Goal: Task Accomplishment & Management: Complete application form

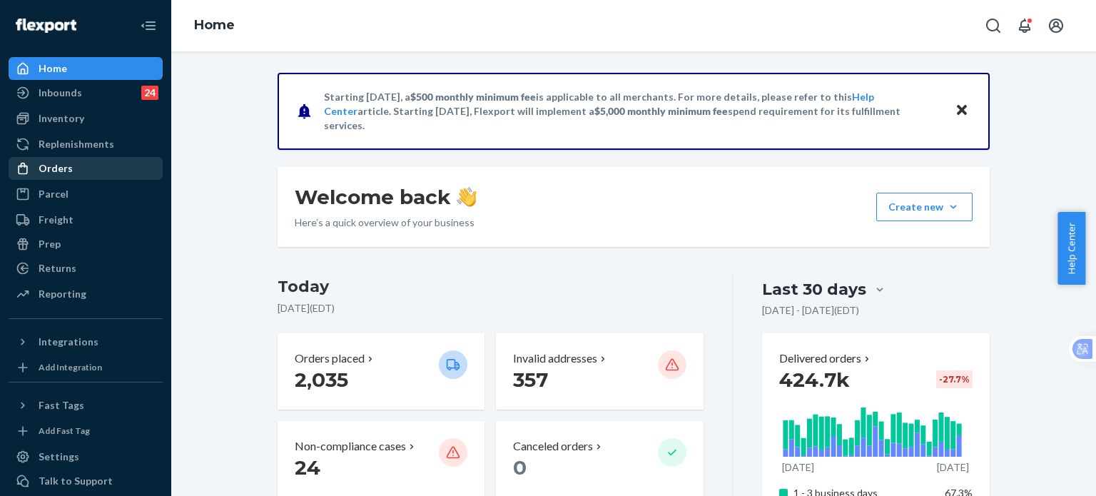
click at [57, 168] on div "Orders" at bounding box center [56, 168] width 34 height 14
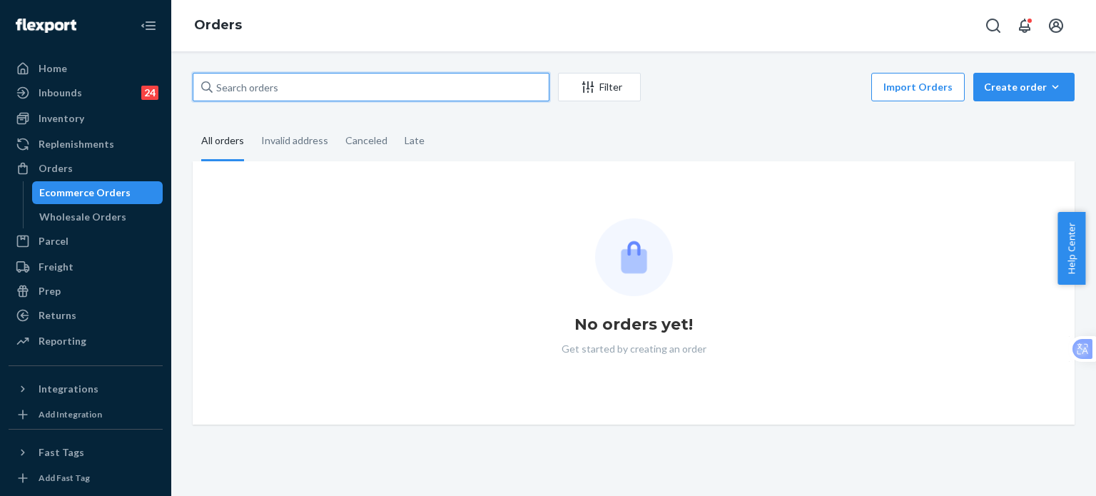
click at [323, 83] on input "text" at bounding box center [371, 87] width 357 height 29
paste input "255202965;"
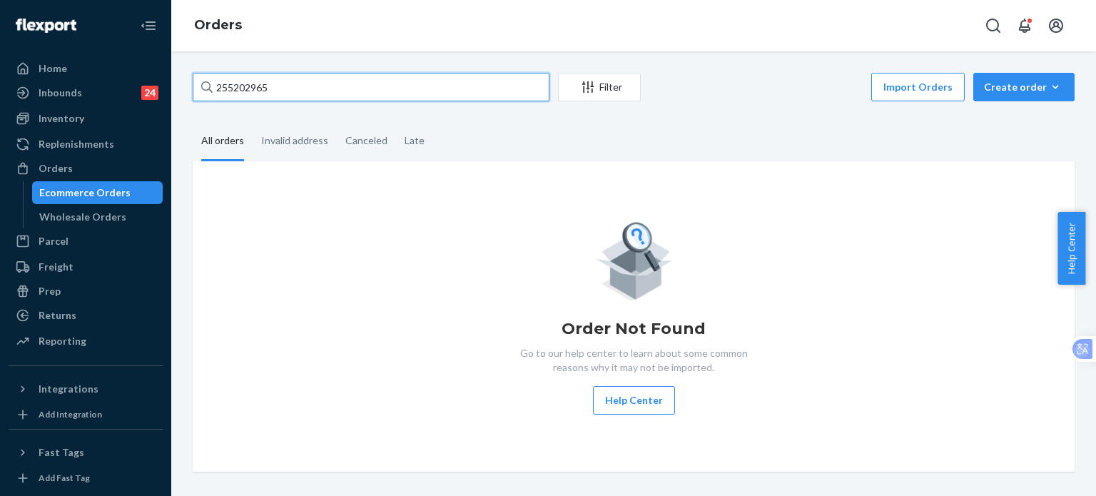
type input "255202965"
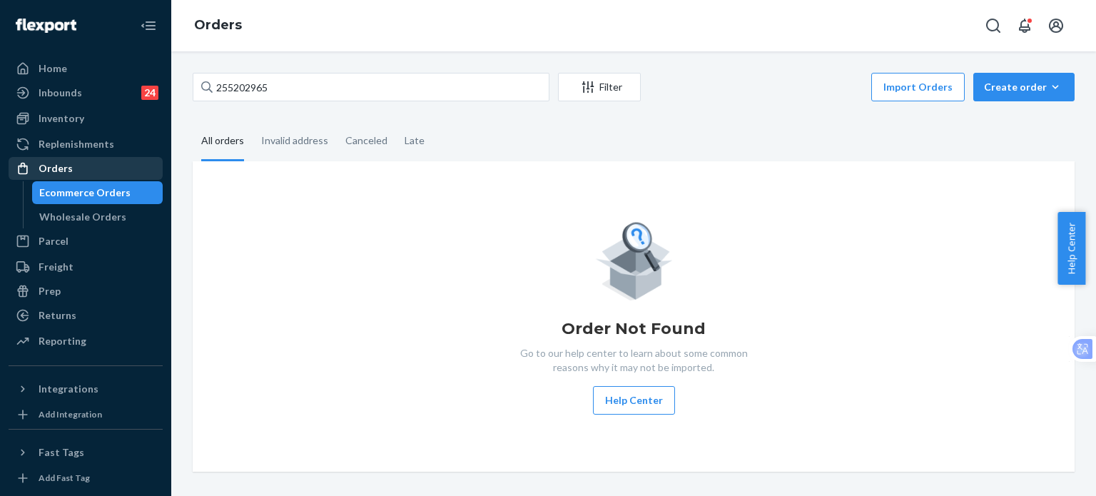
click at [74, 166] on div "Orders" at bounding box center [85, 168] width 151 height 20
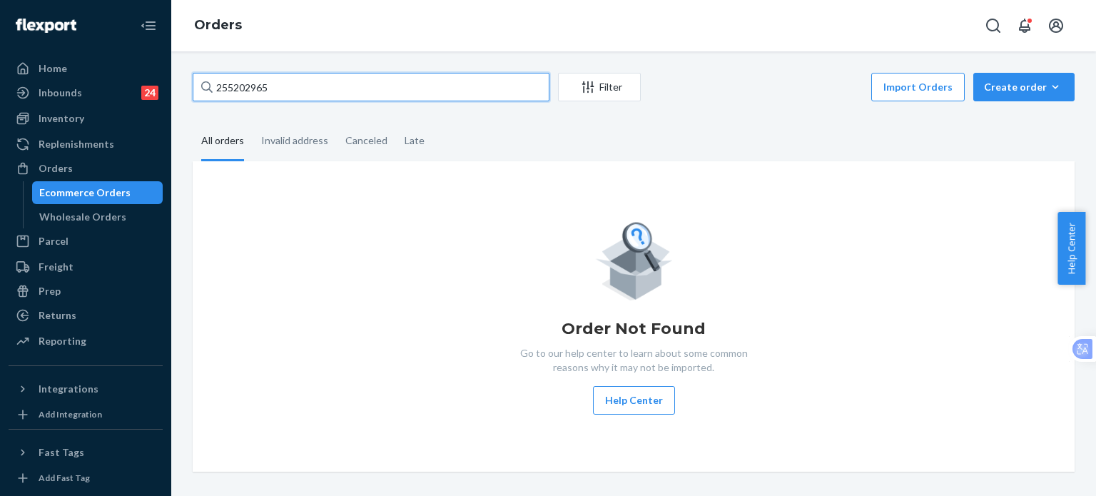
click at [293, 95] on input "255202965" at bounding box center [371, 87] width 357 height 29
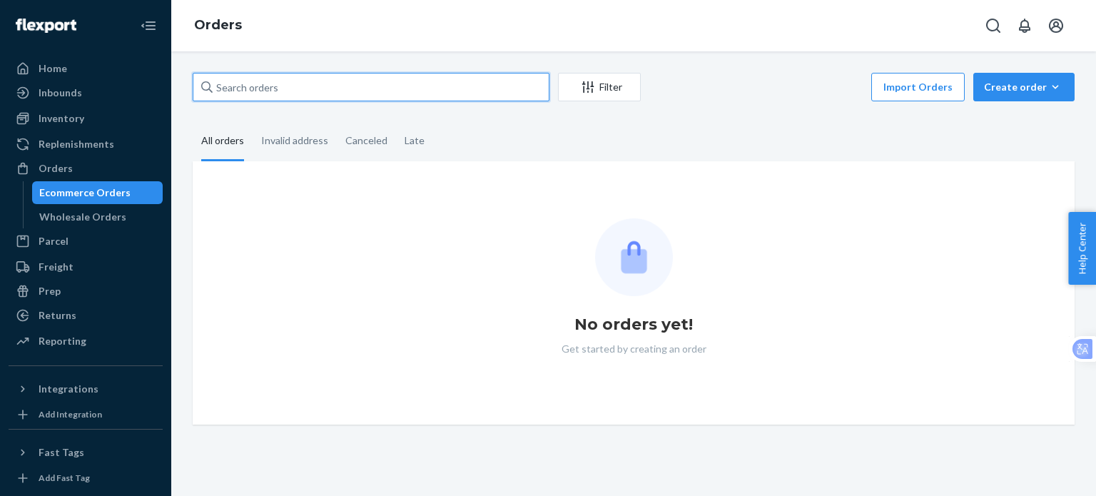
click at [398, 79] on input "text" at bounding box center [371, 87] width 357 height 29
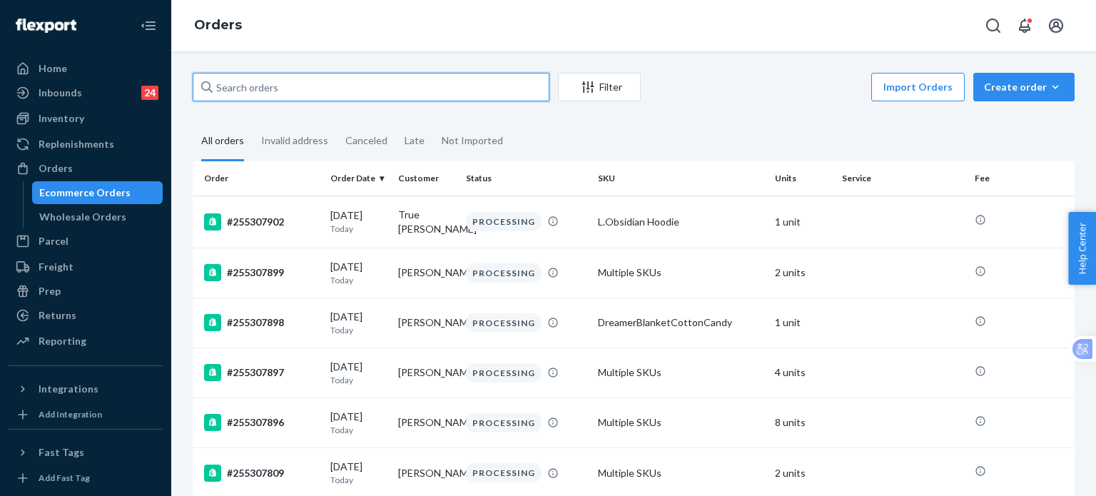
paste input "255202965;"
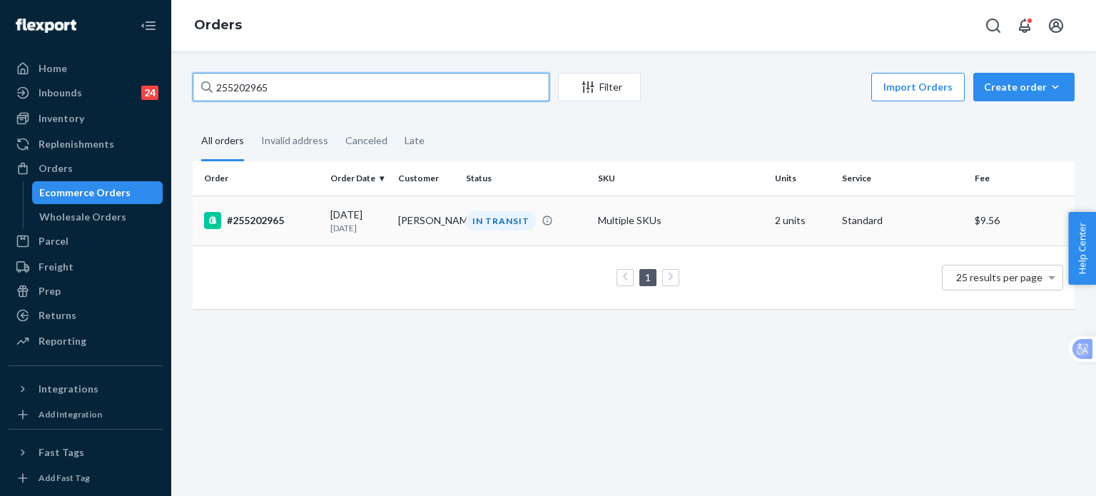
type input "255202965"
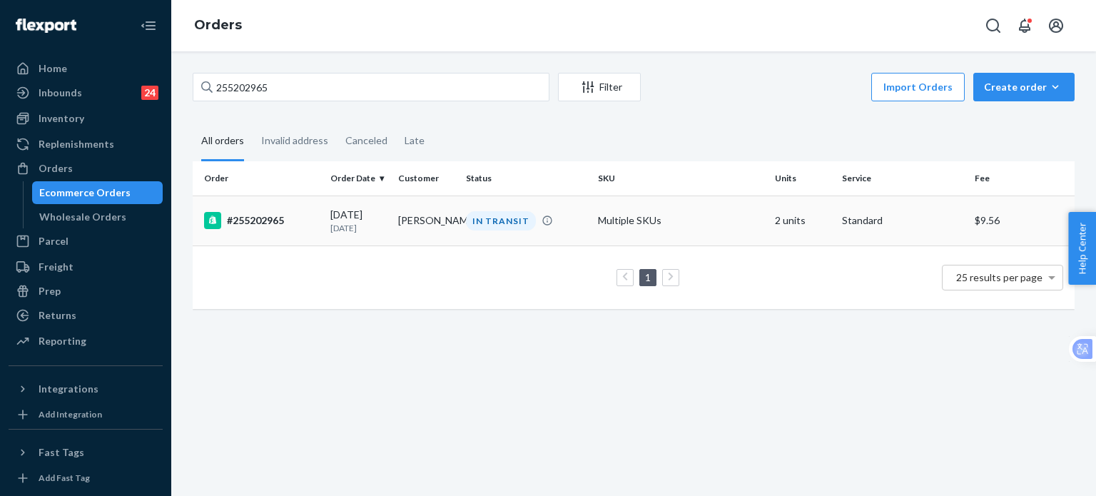
click at [239, 224] on div "#255202965" at bounding box center [261, 220] width 115 height 17
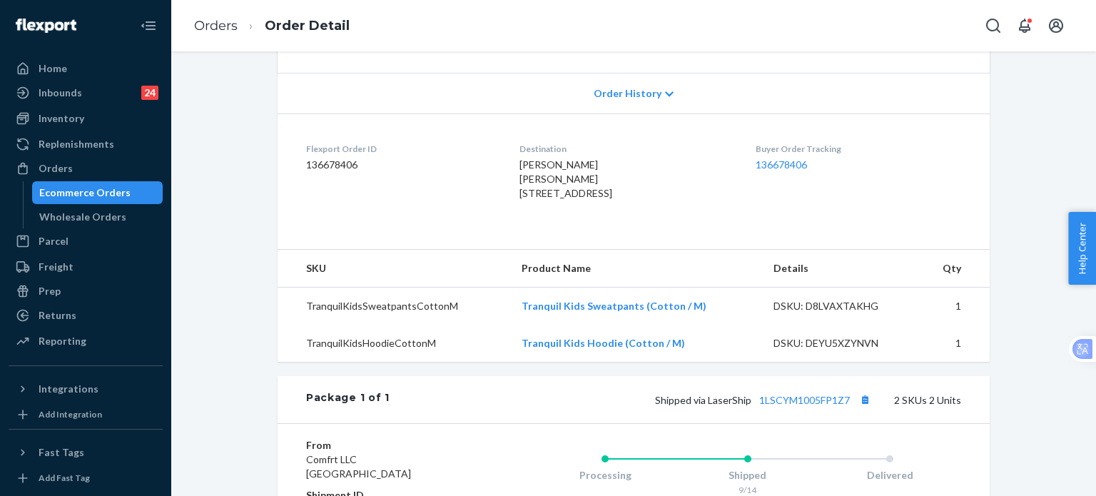
scroll to position [475, 0]
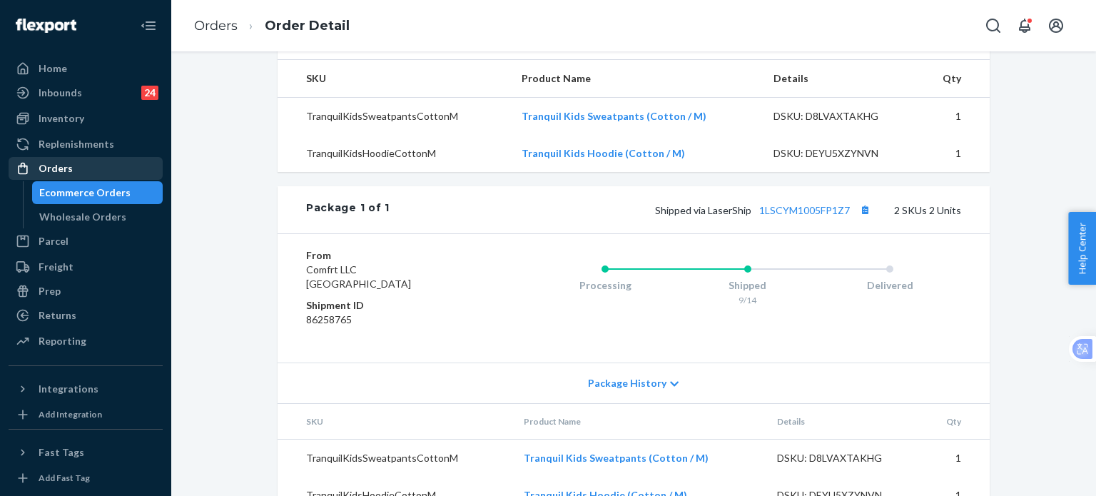
click at [52, 176] on div "Orders" at bounding box center [85, 168] width 151 height 20
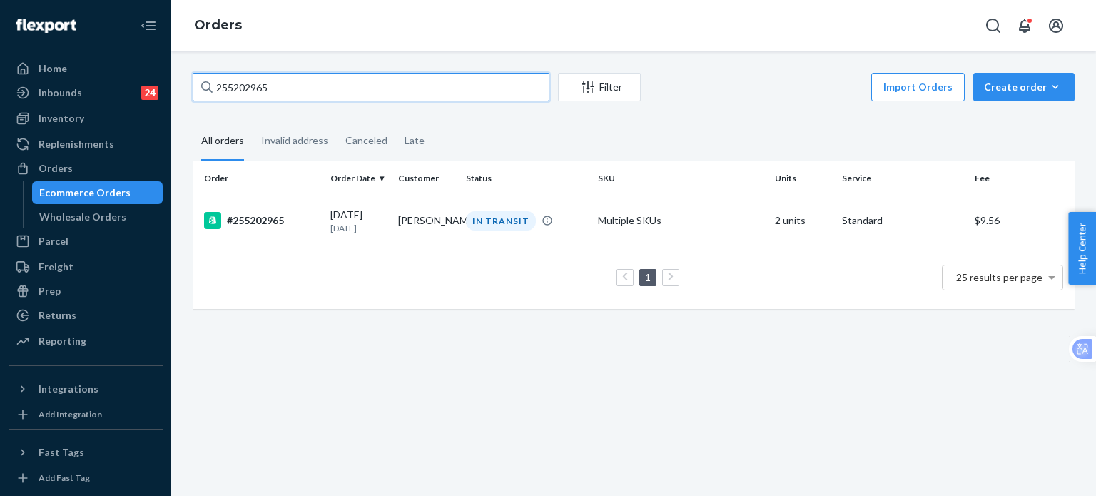
drag, startPoint x: 279, startPoint y: 90, endPoint x: 192, endPoint y: 76, distance: 88.1
click at [193, 76] on input "255202965" at bounding box center [371, 87] width 357 height 29
paste input "4975854"
type input "254975854"
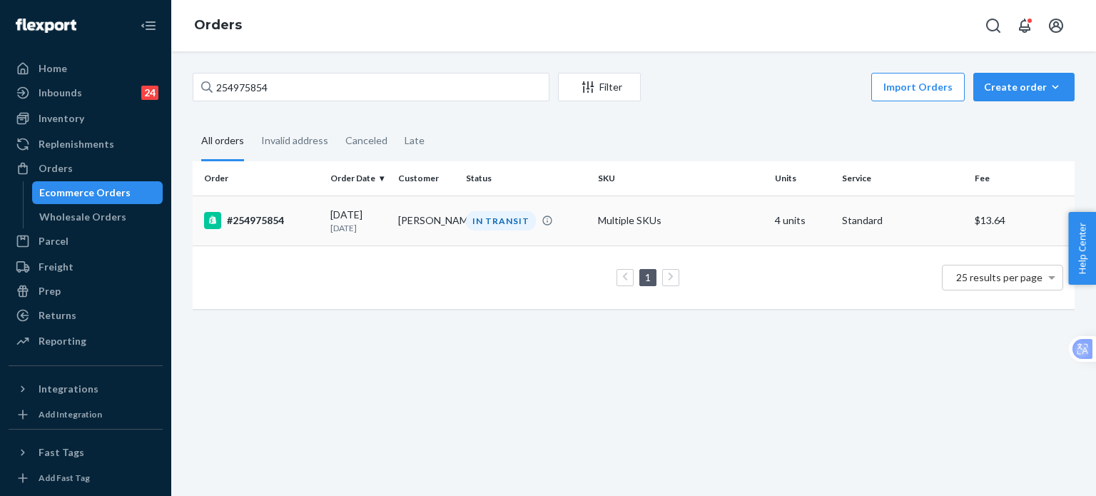
click at [272, 224] on div "#254975854" at bounding box center [261, 220] width 115 height 17
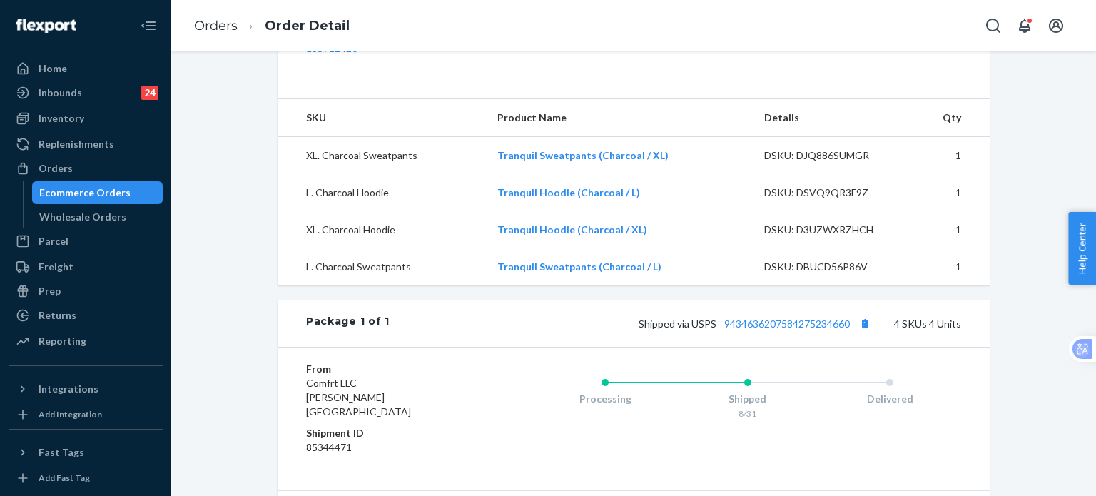
scroll to position [571, 0]
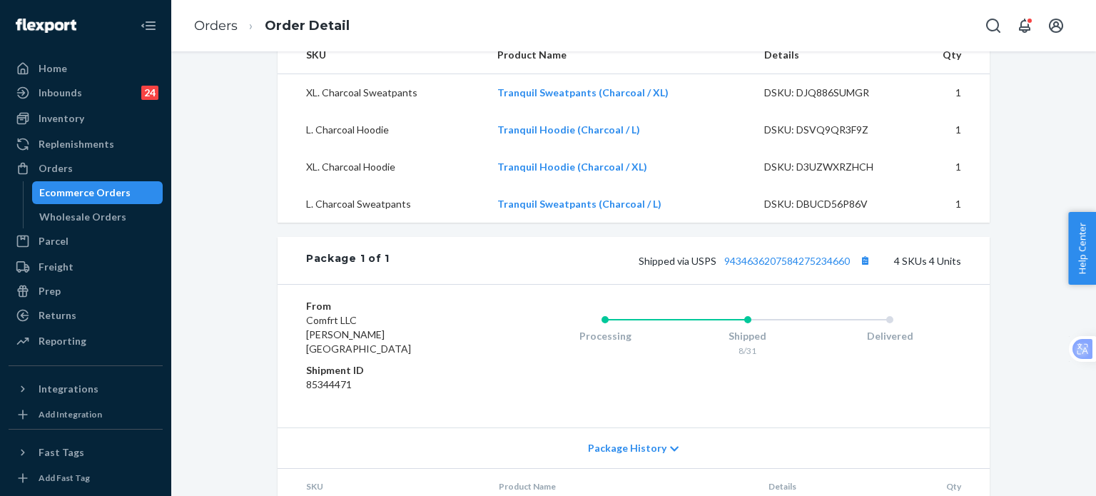
click at [751, 270] on div "Shipped via USPS 9434636207584275234660 4 SKUs 4 Units" at bounding box center [676, 260] width 572 height 19
click at [756, 267] on link "9434636207584275234660" at bounding box center [787, 261] width 126 height 12
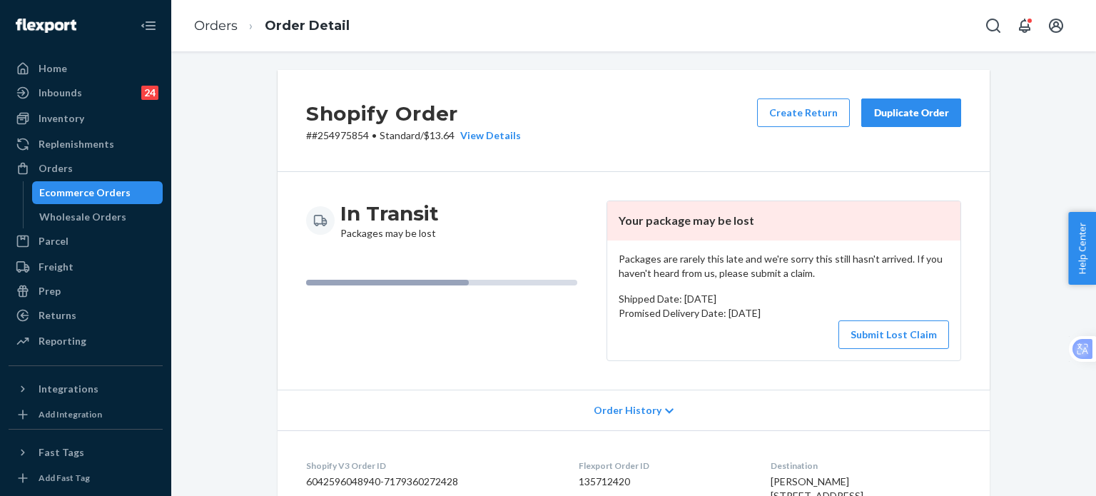
scroll to position [0, 0]
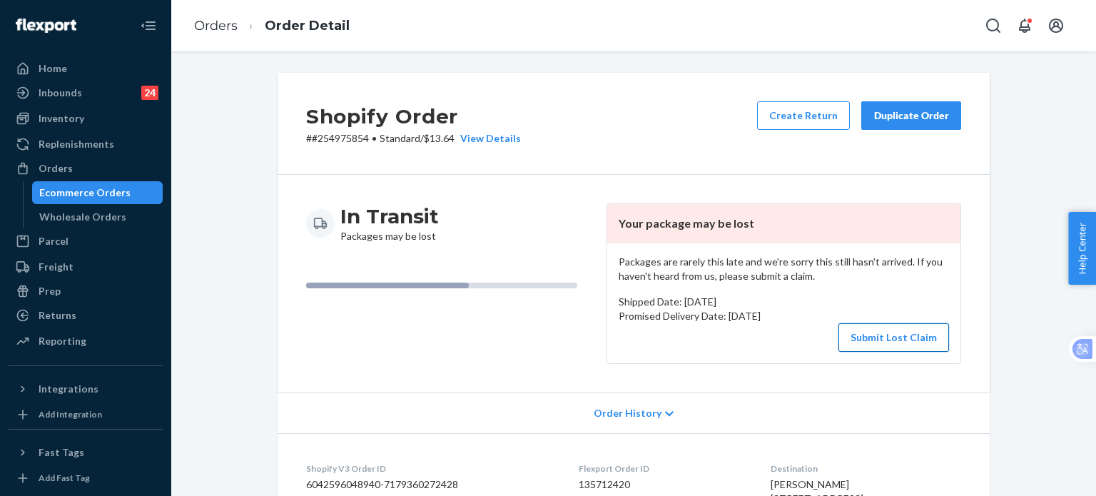
click at [857, 338] on button "Submit Lost Claim" at bounding box center [894, 337] width 111 height 29
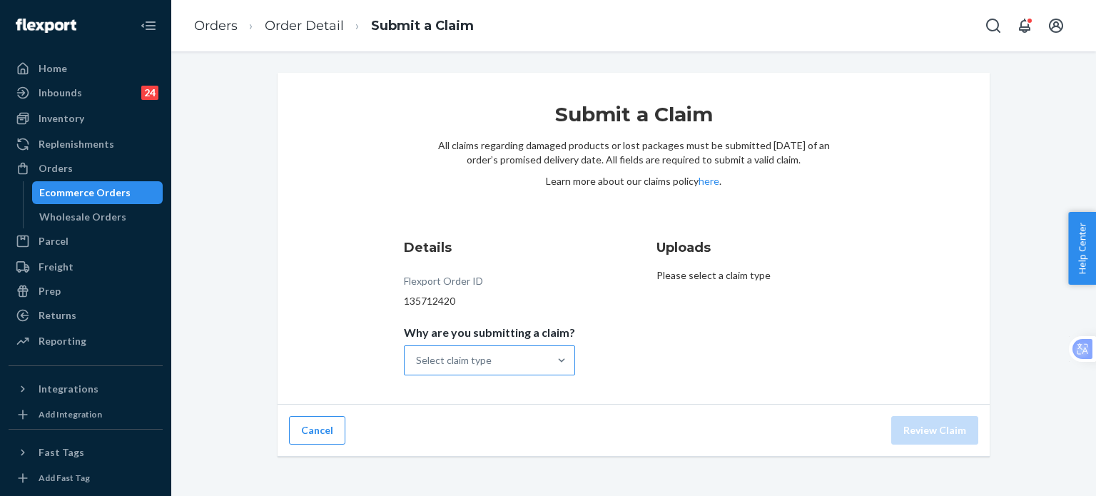
click at [479, 370] on div "Select claim type" at bounding box center [477, 360] width 144 height 29
click at [417, 368] on input "Why are you submitting a claim? Select claim type" at bounding box center [416, 360] width 1 height 14
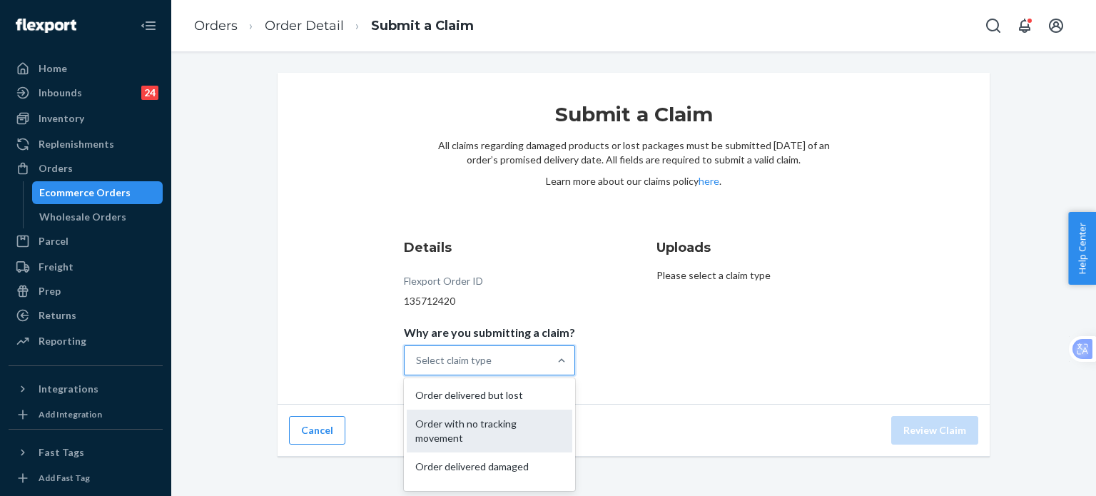
click at [477, 432] on div "Order with no tracking movement" at bounding box center [490, 431] width 166 height 43
click at [417, 368] on input "Why are you submitting a claim? option Order with no tracking movement focused,…" at bounding box center [416, 360] width 1 height 14
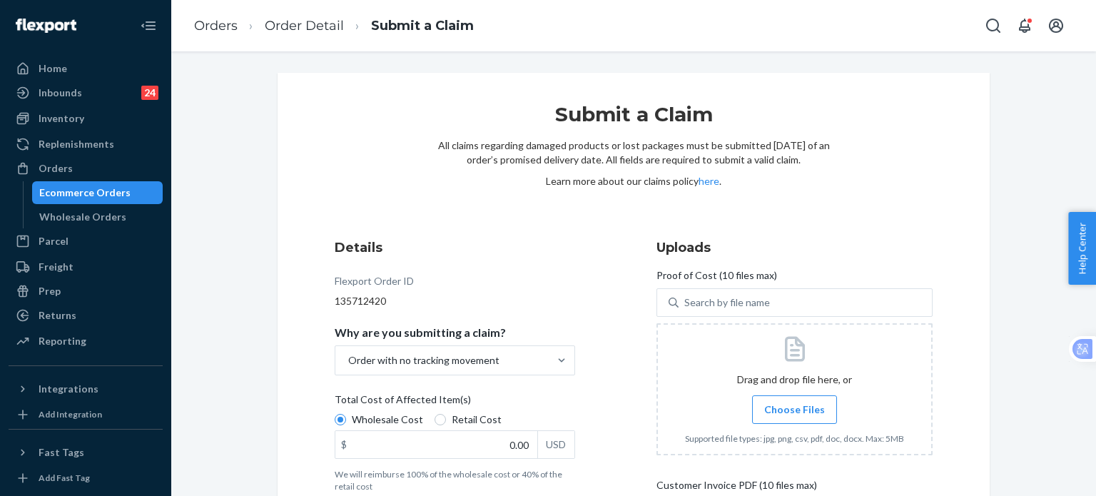
click at [771, 407] on span "Choose Files" at bounding box center [794, 409] width 61 height 14
click at [794, 407] on input "Choose Files" at bounding box center [794, 410] width 1 height 16
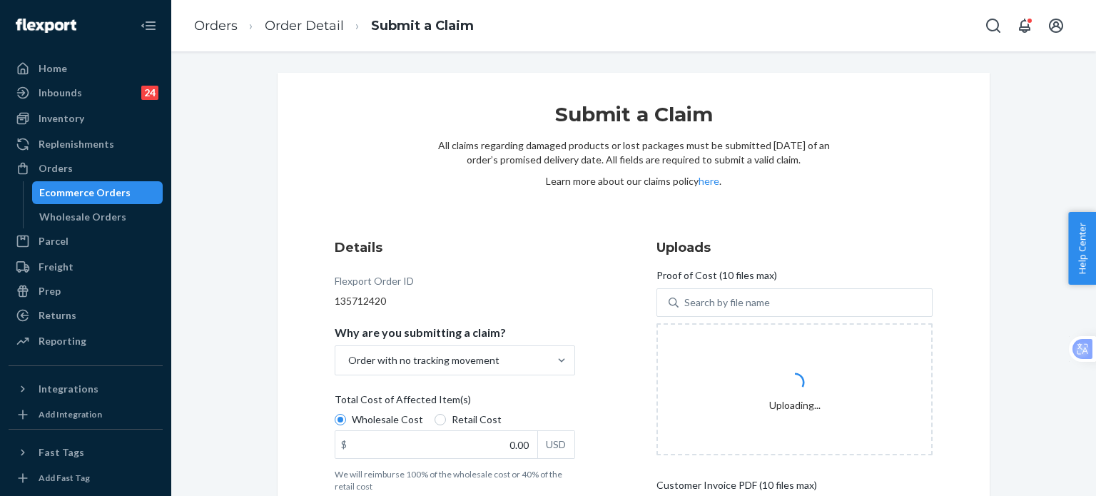
scroll to position [190, 0]
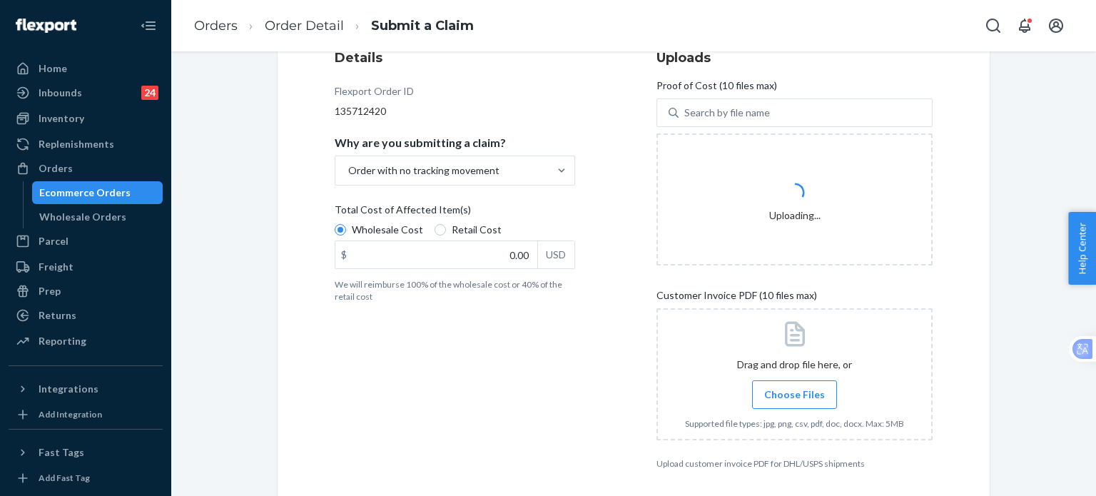
click at [771, 391] on span "Choose Files" at bounding box center [794, 395] width 61 height 14
click at [794, 391] on input "Choose Files" at bounding box center [794, 395] width 1 height 16
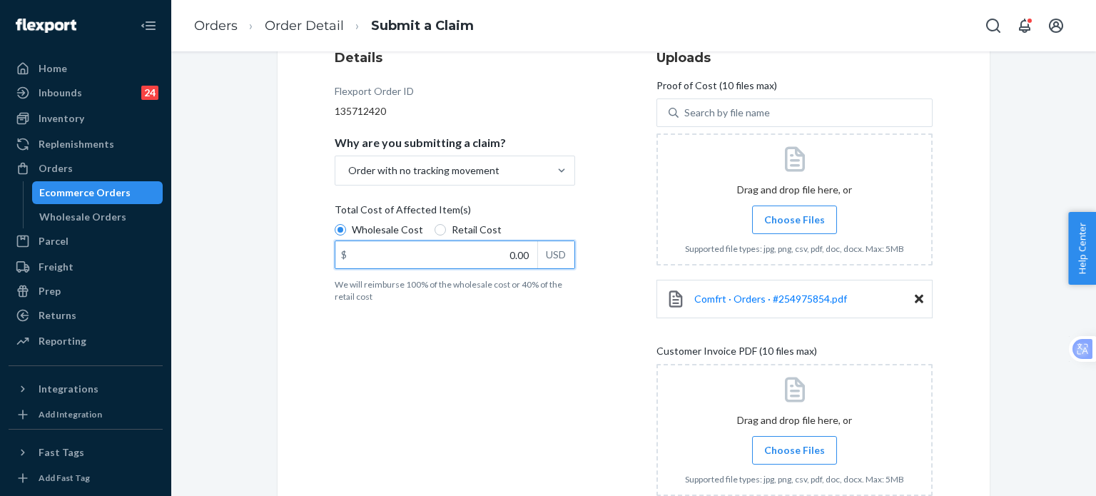
click at [440, 253] on input "0.00" at bounding box center [436, 254] width 202 height 27
paste input "108.8"
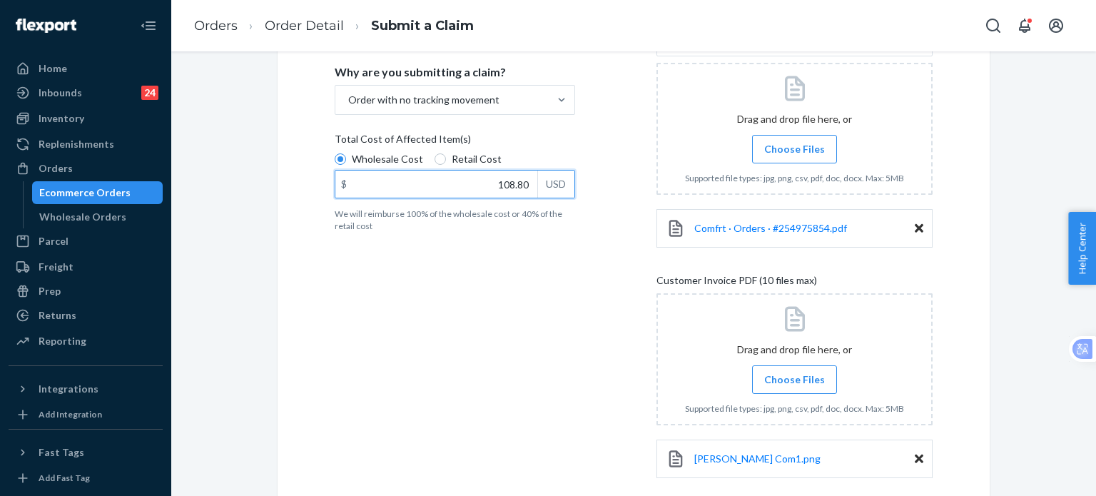
scroll to position [355, 0]
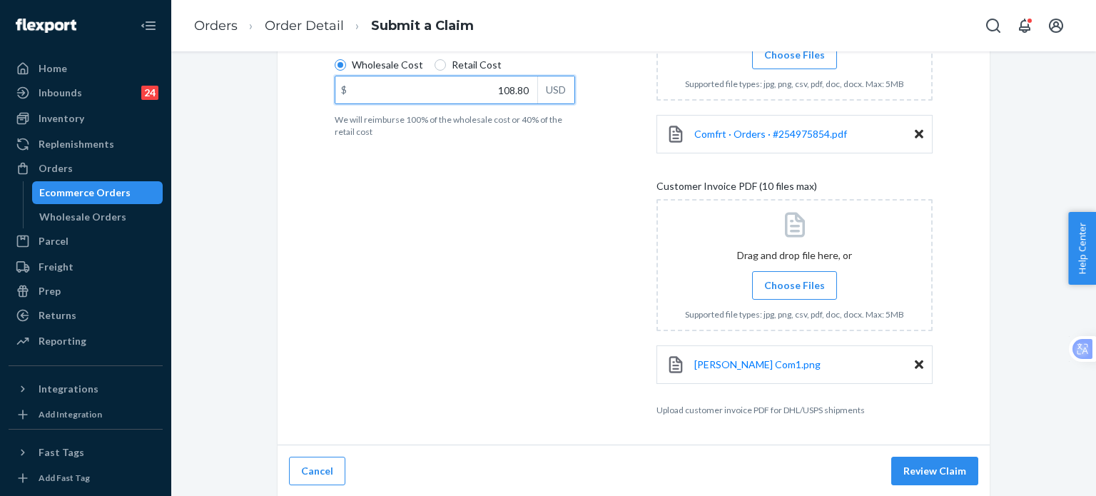
type input "108.80"
click at [809, 283] on span "Choose Files" at bounding box center [794, 285] width 61 height 14
click at [795, 283] on input "Choose Files" at bounding box center [794, 286] width 1 height 16
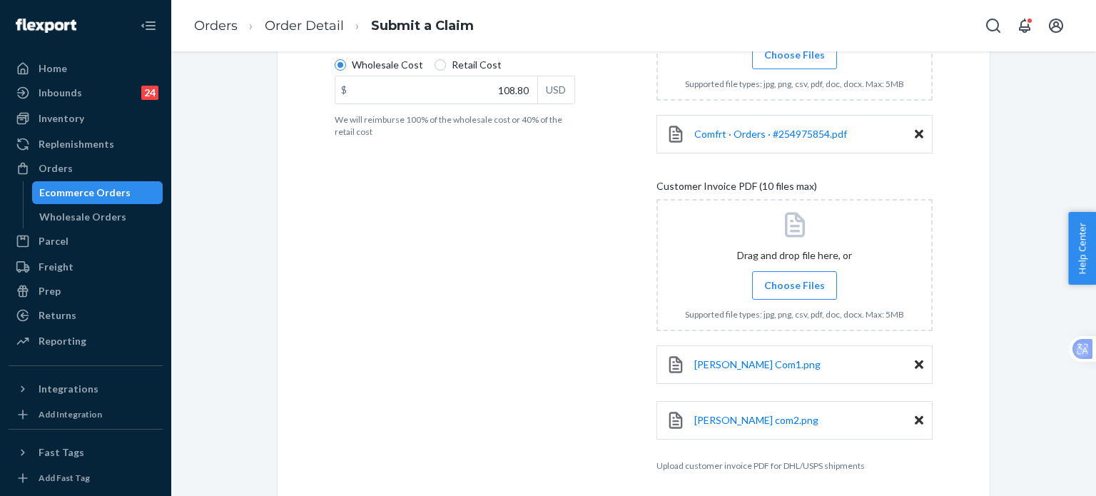
click at [794, 290] on span "Choose Files" at bounding box center [794, 285] width 61 height 14
click at [794, 290] on input "Choose Files" at bounding box center [794, 286] width 1 height 16
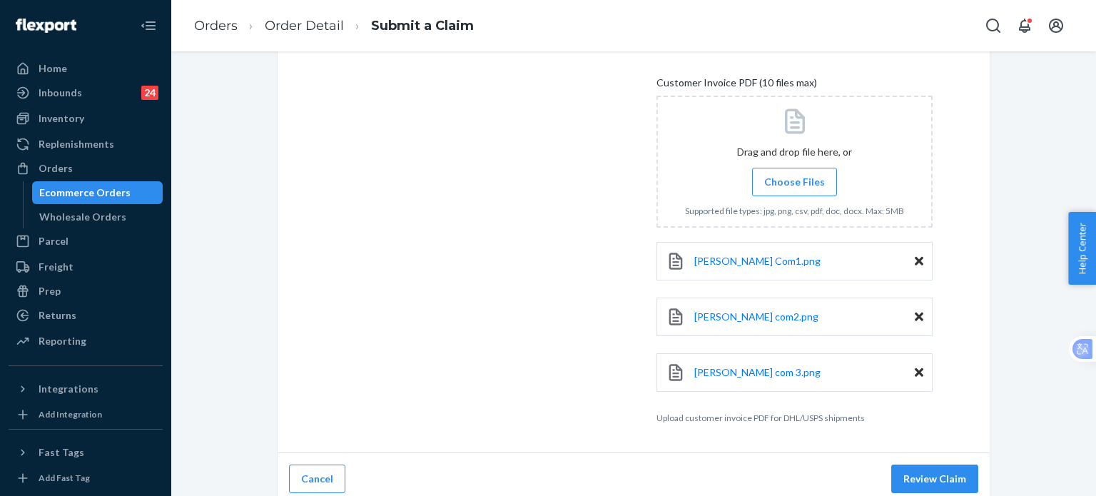
scroll to position [465, 0]
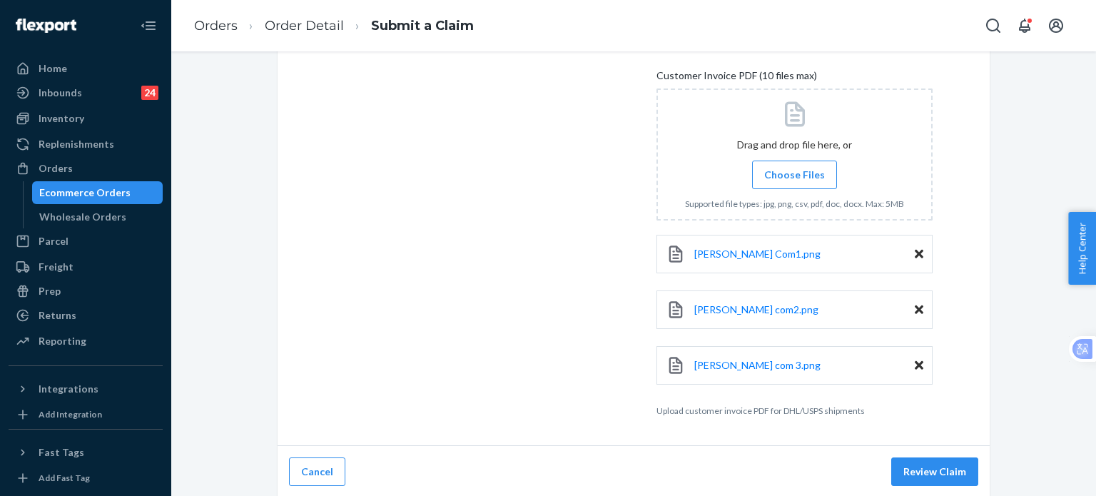
click at [804, 172] on span "Choose Files" at bounding box center [794, 175] width 61 height 14
click at [795, 172] on input "Choose Files" at bounding box center [794, 175] width 1 height 16
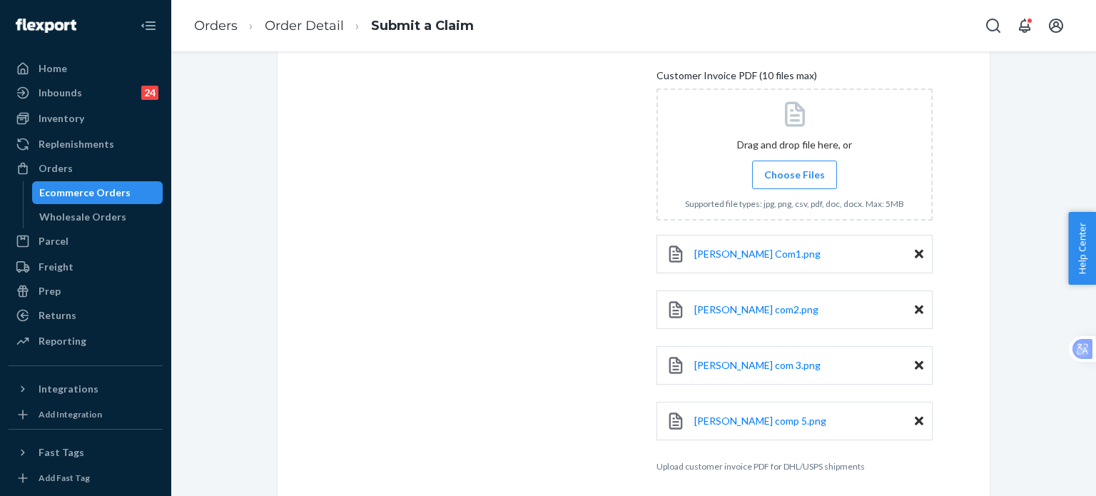
click at [548, 467] on div "Details Flexport Order ID 135712420 Why are you submitting a claim? Order with …" at bounding box center [473, 122] width 276 height 716
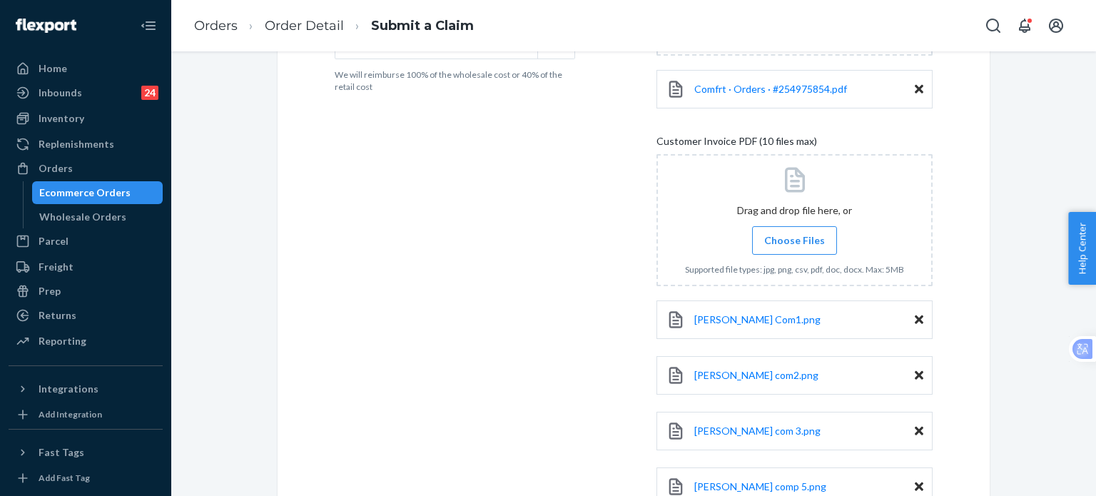
scroll to position [521, 0]
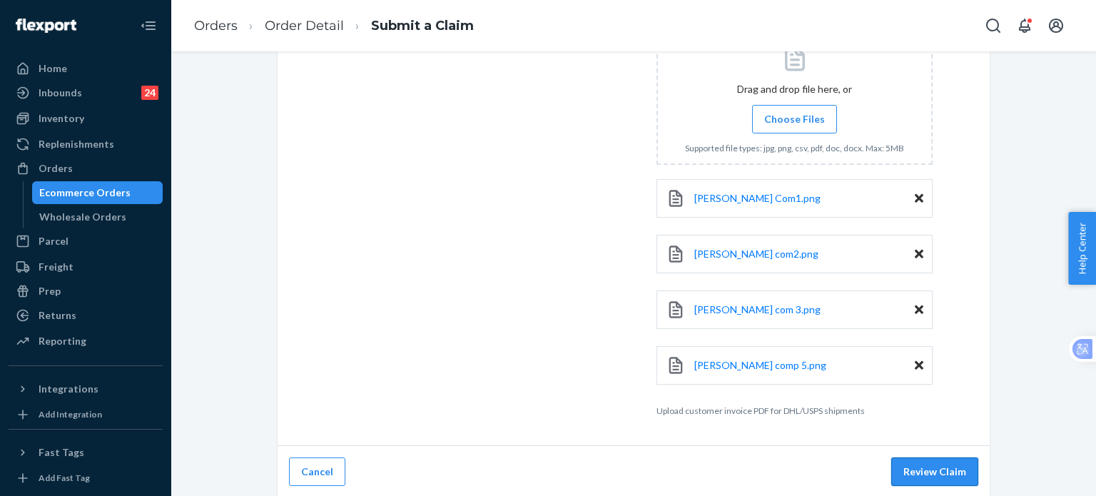
click at [948, 468] on button "Review Claim" at bounding box center [934, 471] width 87 height 29
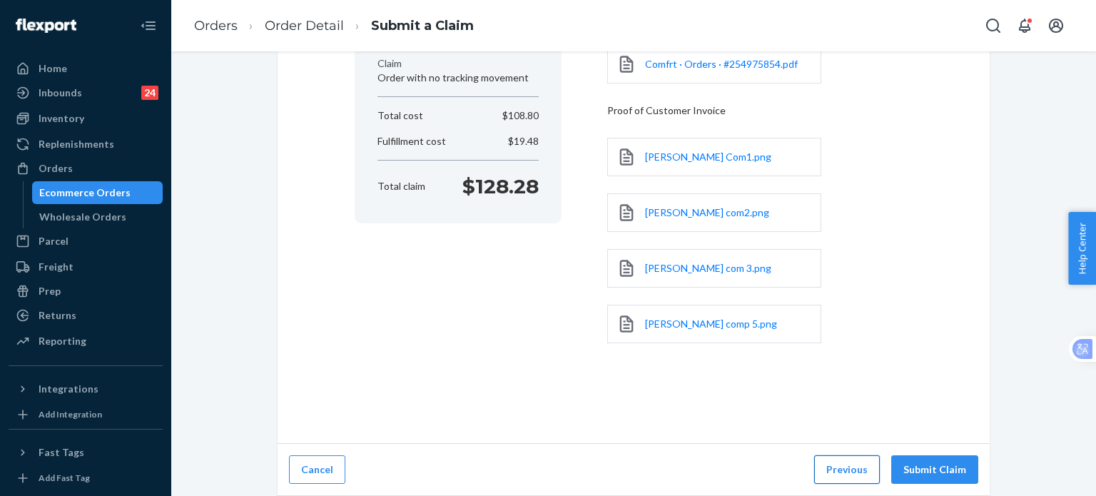
scroll to position [205, 0]
click at [943, 474] on button "Submit Claim" at bounding box center [934, 471] width 87 height 29
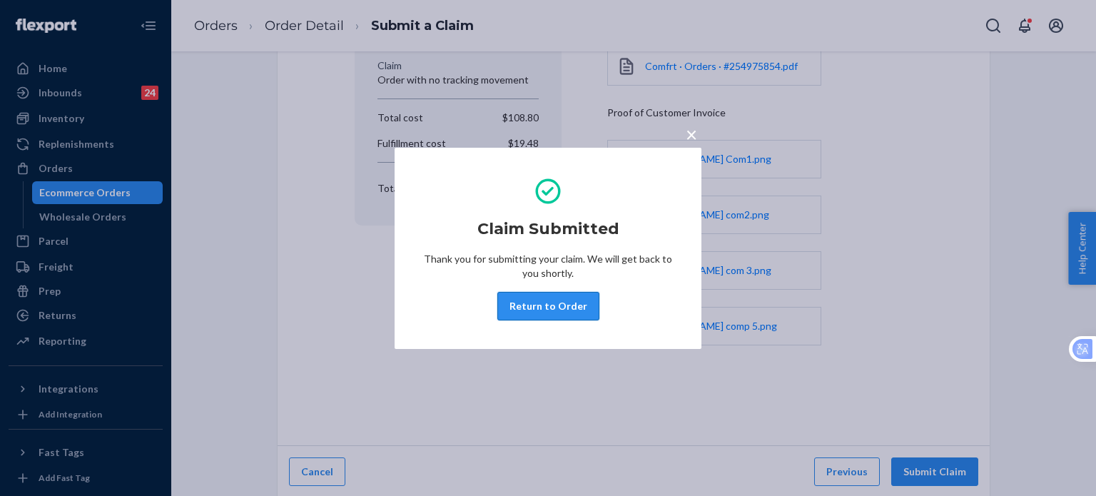
click at [542, 305] on button "Return to Order" at bounding box center [548, 306] width 102 height 29
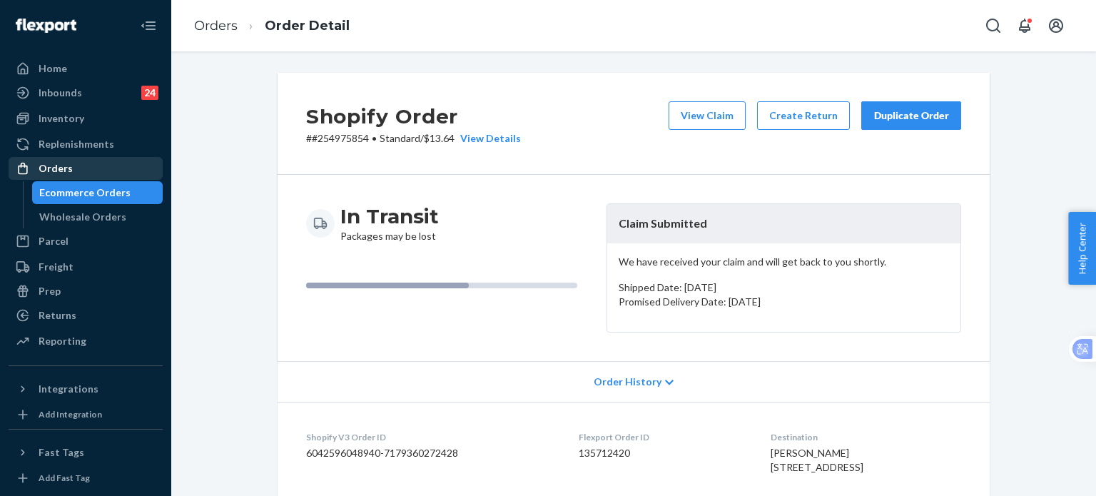
click at [69, 168] on div "Orders" at bounding box center [56, 168] width 34 height 14
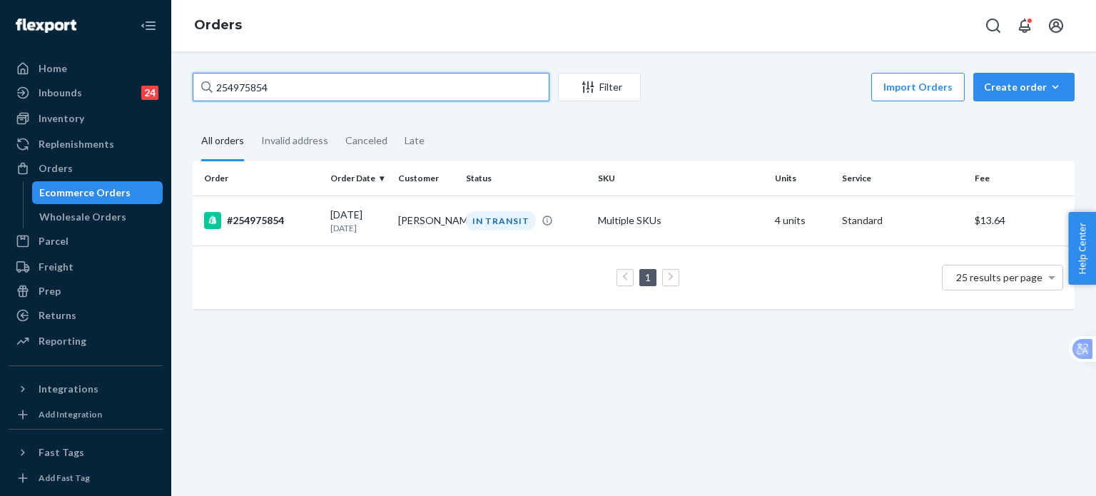
click at [297, 79] on input "254975854" at bounding box center [371, 87] width 357 height 29
drag, startPoint x: 297, startPoint y: 91, endPoint x: 174, endPoint y: 91, distance: 122.7
click at [174, 91] on div "254975854 Filter Import Orders Create order Ecommerce order Removal order All o…" at bounding box center [633, 273] width 925 height 445
paste input "[PERSON_NAME]"
type input "[PERSON_NAME]"
